Goal: Navigation & Orientation: Find specific page/section

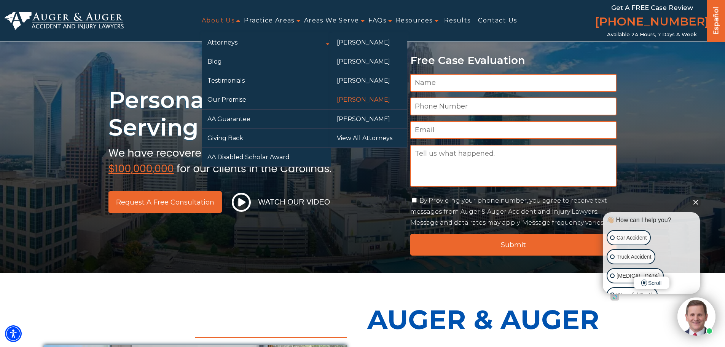
click at [357, 95] on link "[PERSON_NAME]" at bounding box center [369, 99] width 76 height 19
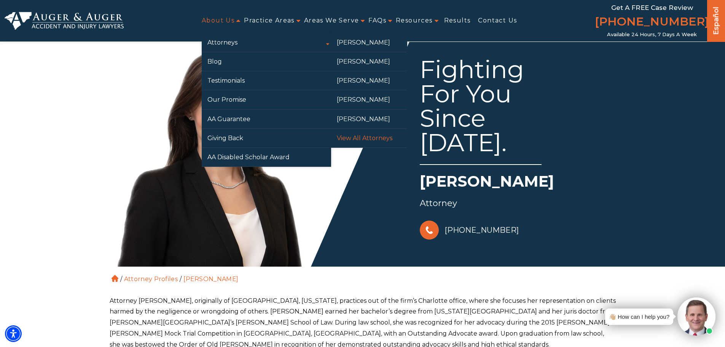
click at [362, 140] on link "View All Attorneys" at bounding box center [369, 138] width 76 height 19
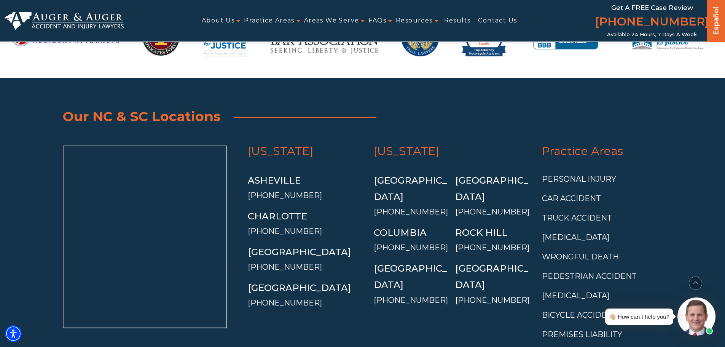
scroll to position [1703, 0]
